Goal: Transaction & Acquisition: Subscribe to service/newsletter

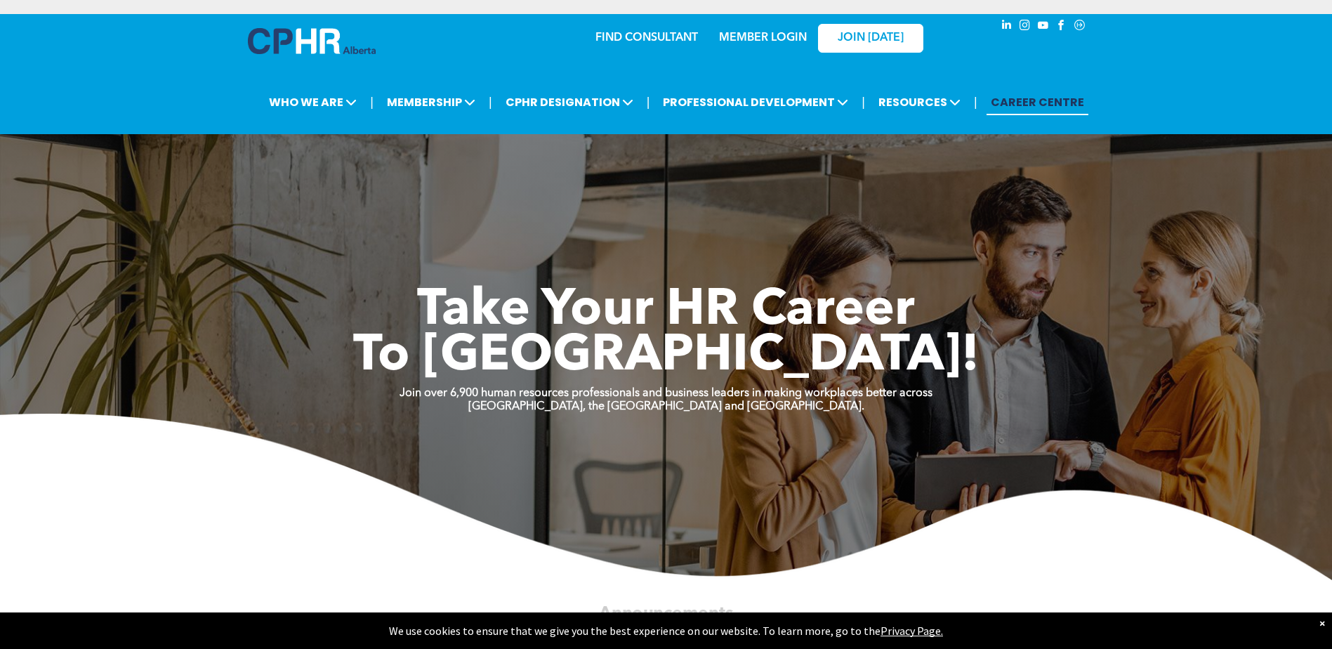
click at [758, 35] on link "MEMBER LOGIN" at bounding box center [763, 37] width 88 height 11
click at [786, 38] on link "MEMBER LOGIN" at bounding box center [763, 37] width 88 height 11
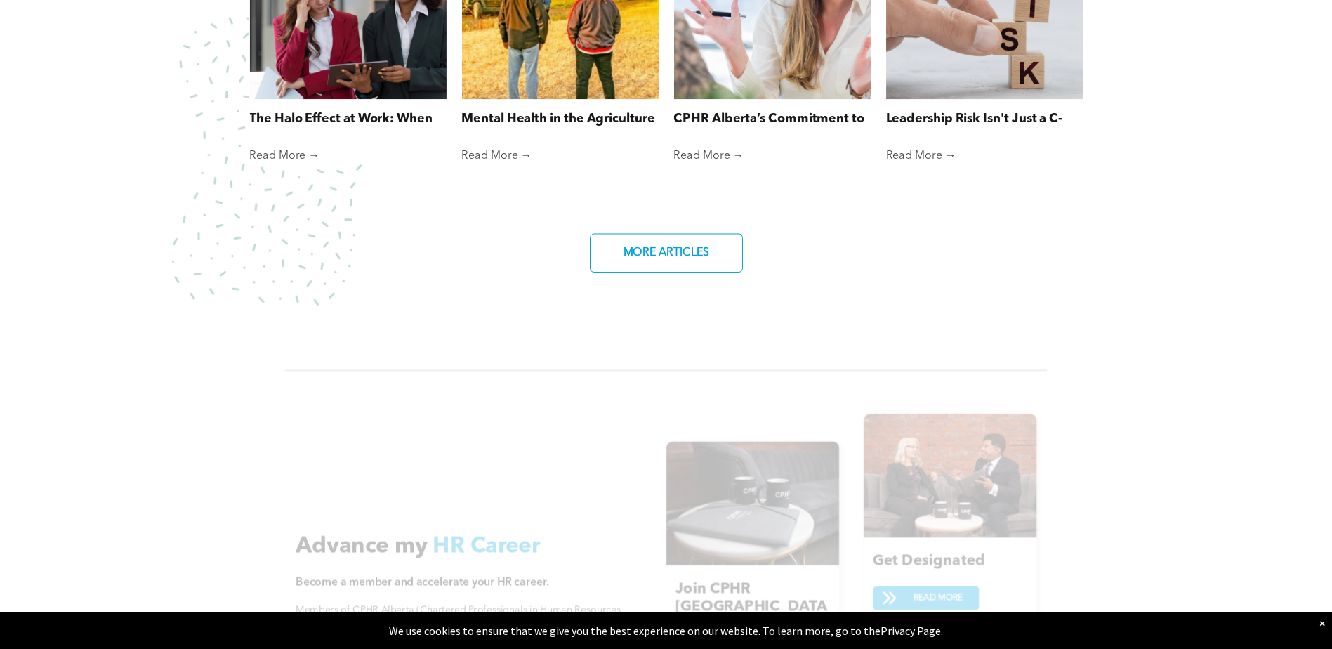
scroll to position [1405, 0]
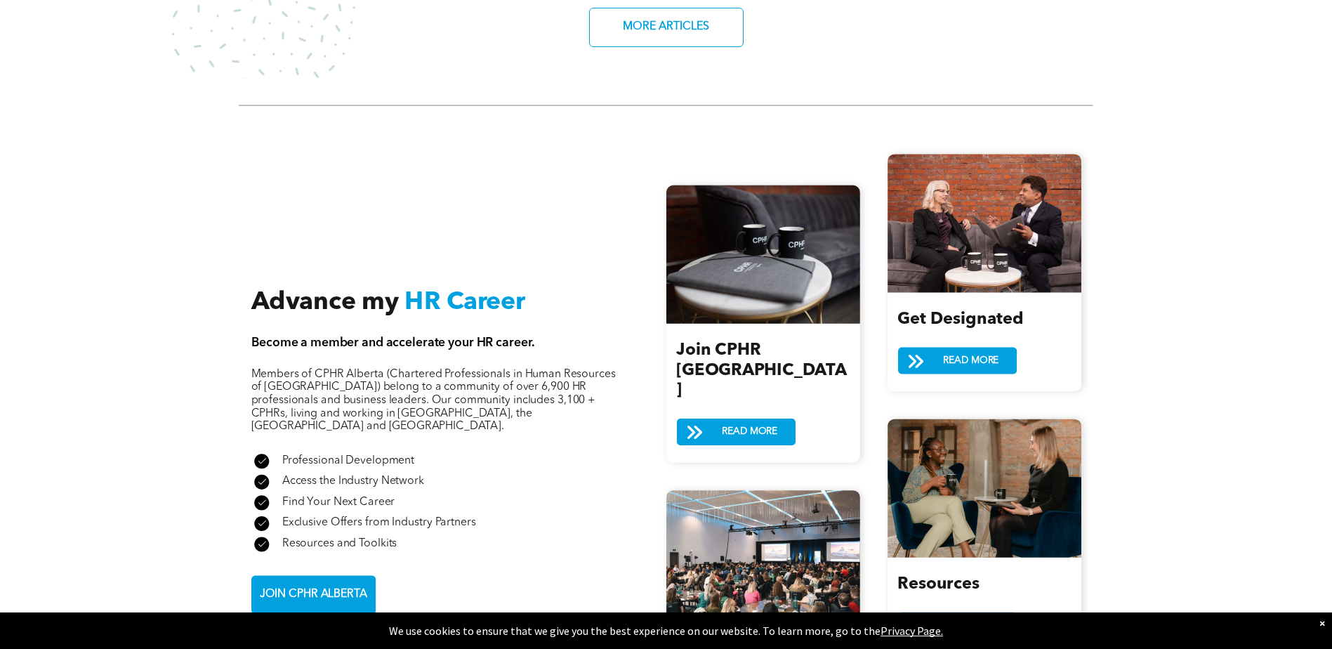
click at [305, 581] on span "JOIN CPHR ALBERTA" at bounding box center [313, 594] width 117 height 27
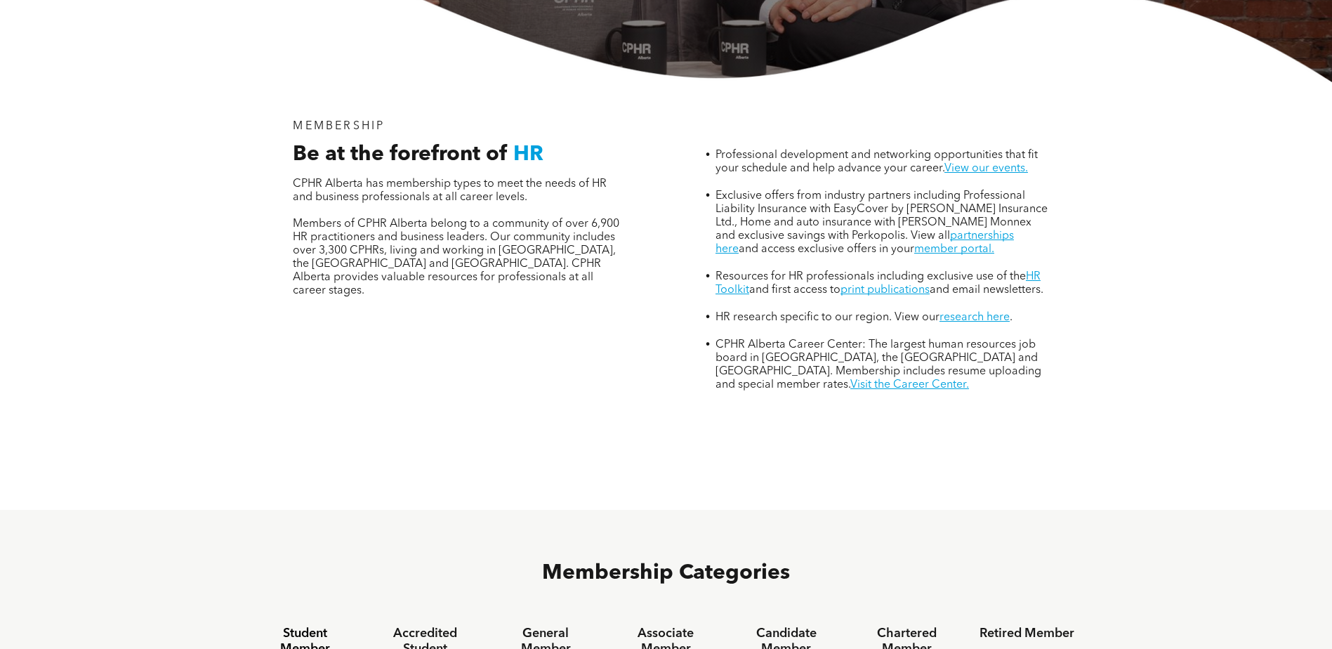
scroll to position [983, 0]
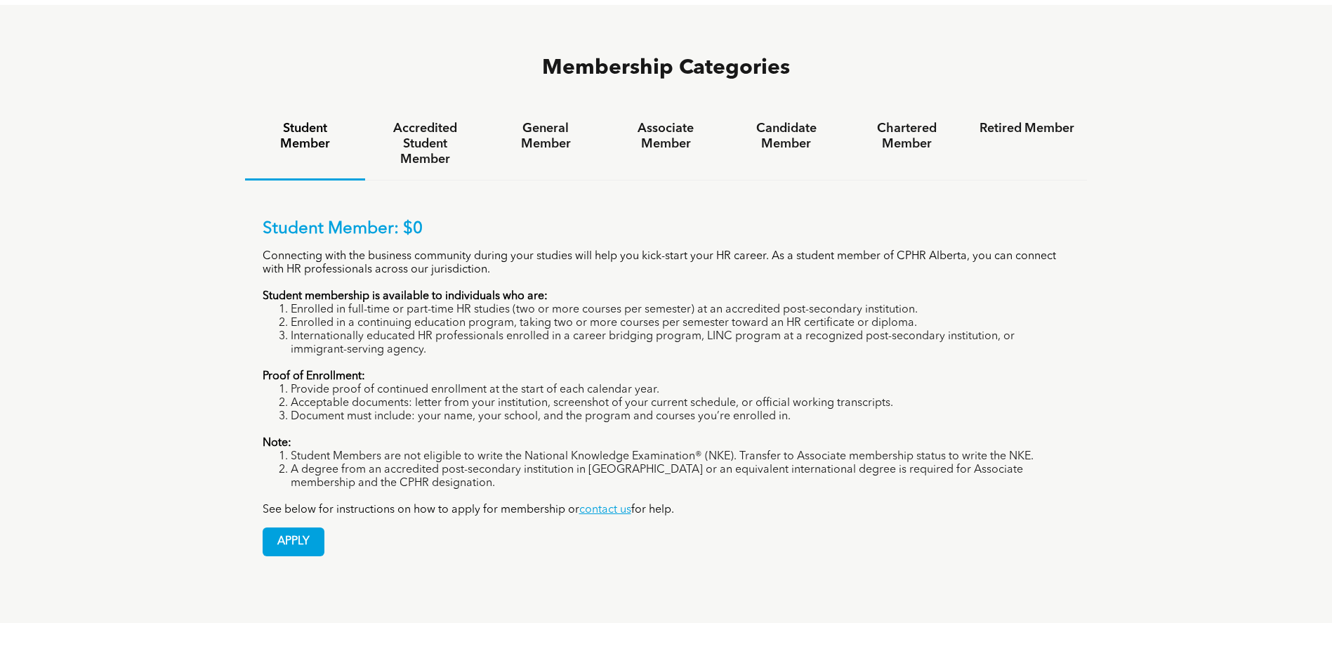
click at [296, 528] on span "APPLY" at bounding box center [293, 541] width 60 height 27
